Goal: Information Seeking & Learning: Learn about a topic

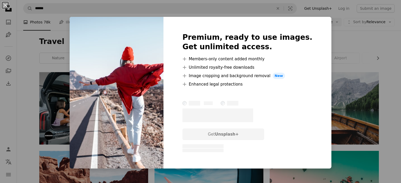
scroll to position [1265, 0]
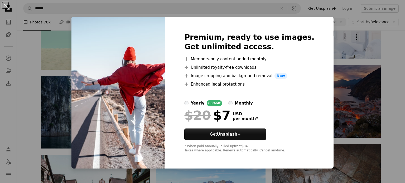
click at [393, 74] on div "An X shape Premium, ready to use images. Get unlimited access. A plus sign Memb…" at bounding box center [202, 91] width 405 height 183
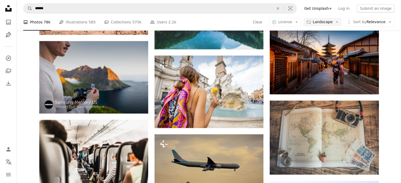
scroll to position [2292, 0]
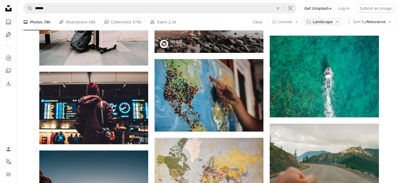
scroll to position [3109, 0]
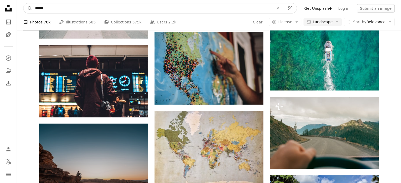
drag, startPoint x: 52, startPoint y: 10, endPoint x: 0, endPoint y: 16, distance: 51.9
type input "******"
click button "A magnifying glass" at bounding box center [27, 8] width 9 height 10
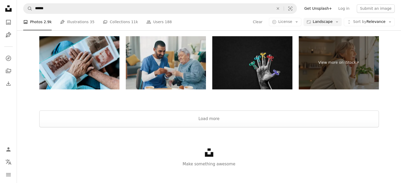
scroll to position [876, 0]
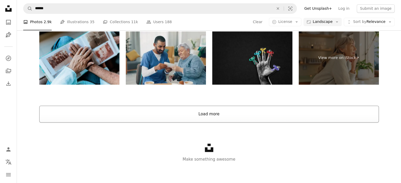
click at [216, 116] on button "Load more" at bounding box center [208, 114] width 339 height 17
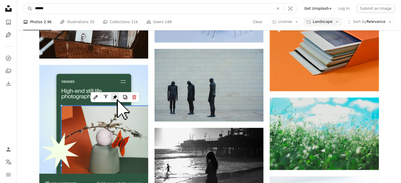
drag, startPoint x: 57, startPoint y: 11, endPoint x: 0, endPoint y: 11, distance: 56.9
click at [0, 11] on div "Unsplash logo Unsplash Home A photo Pen Tool A compass A stack of folders Downl…" at bounding box center [200, 120] width 401 height 1992
type input "****"
click button "A magnifying glass" at bounding box center [27, 8] width 9 height 10
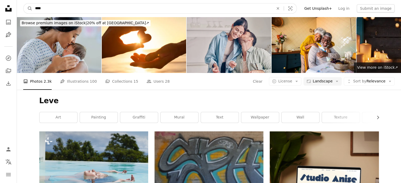
drag, startPoint x: 55, startPoint y: 8, endPoint x: 0, endPoint y: 6, distance: 54.8
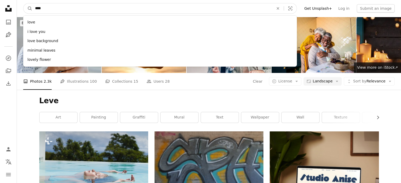
type input "*****"
click button "A magnifying glass" at bounding box center [27, 8] width 9 height 10
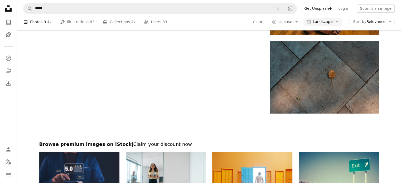
scroll to position [843, 0]
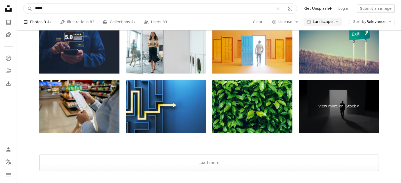
drag, startPoint x: 46, startPoint y: 7, endPoint x: 0, endPoint y: 14, distance: 46.7
type input "*"
type input "****"
click button "A magnifying glass" at bounding box center [27, 8] width 9 height 10
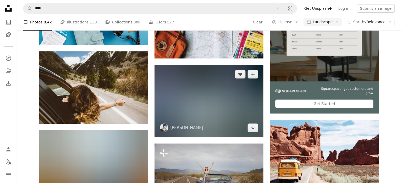
scroll to position [158, 0]
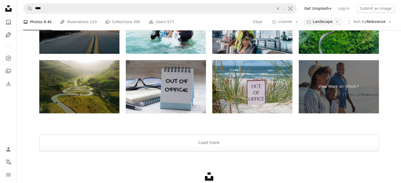
scroll to position [835, 0]
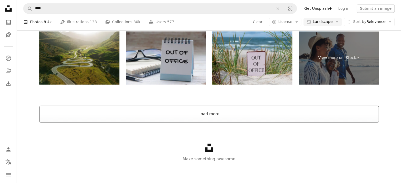
click at [227, 114] on button "Load more" at bounding box center [208, 114] width 339 height 17
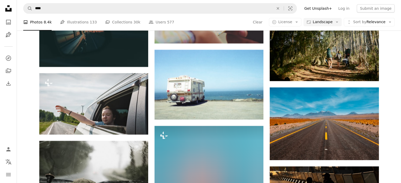
scroll to position [1994, 0]
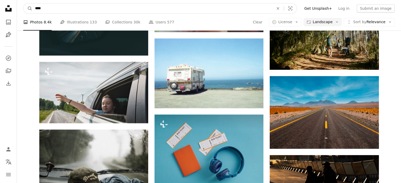
drag, startPoint x: 50, startPoint y: 8, endPoint x: 0, endPoint y: 9, distance: 50.3
type input "**********"
click button "A magnifying glass" at bounding box center [27, 8] width 9 height 10
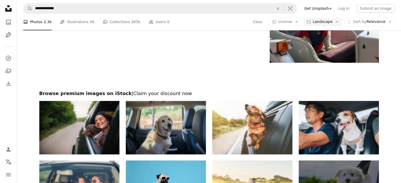
scroll to position [738, 0]
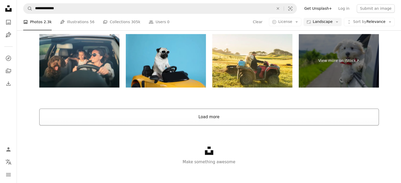
click at [214, 120] on button "Load more" at bounding box center [208, 117] width 339 height 17
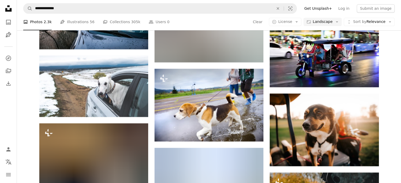
scroll to position [6481, 0]
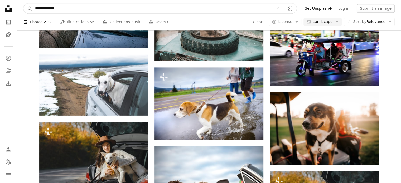
drag, startPoint x: 65, startPoint y: 10, endPoint x: 0, endPoint y: 10, distance: 65.3
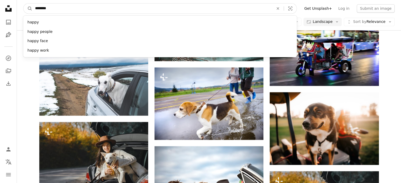
type input "*********"
click button "A magnifying glass" at bounding box center [27, 8] width 9 height 10
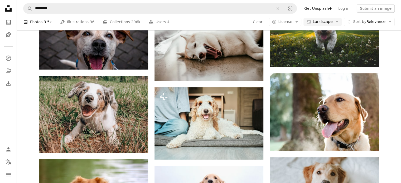
scroll to position [580, 0]
